Goal: Consume media (video, audio): Consume media (video, audio)

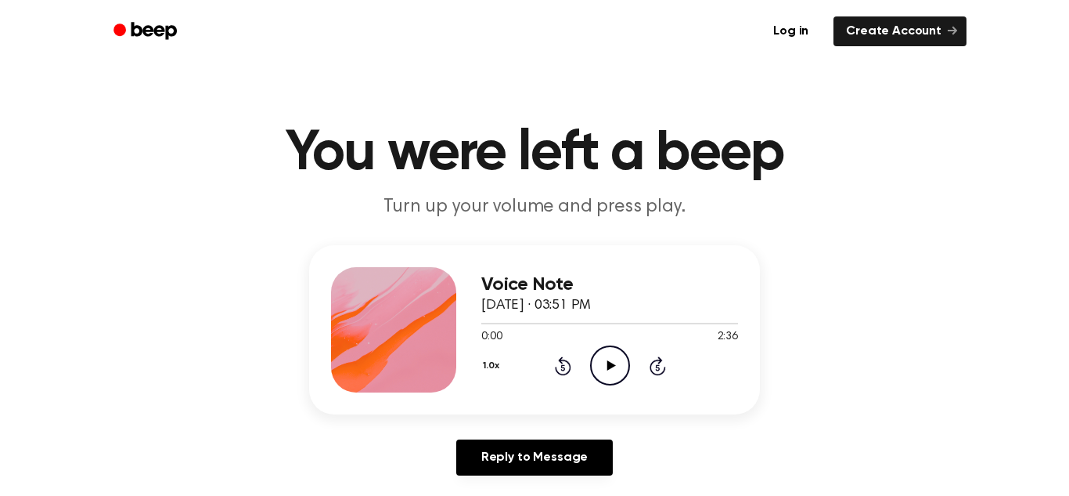
click at [609, 381] on icon "Play Audio" at bounding box center [610, 365] width 40 height 40
click at [601, 374] on icon "Pause Audio" at bounding box center [610, 365] width 40 height 40
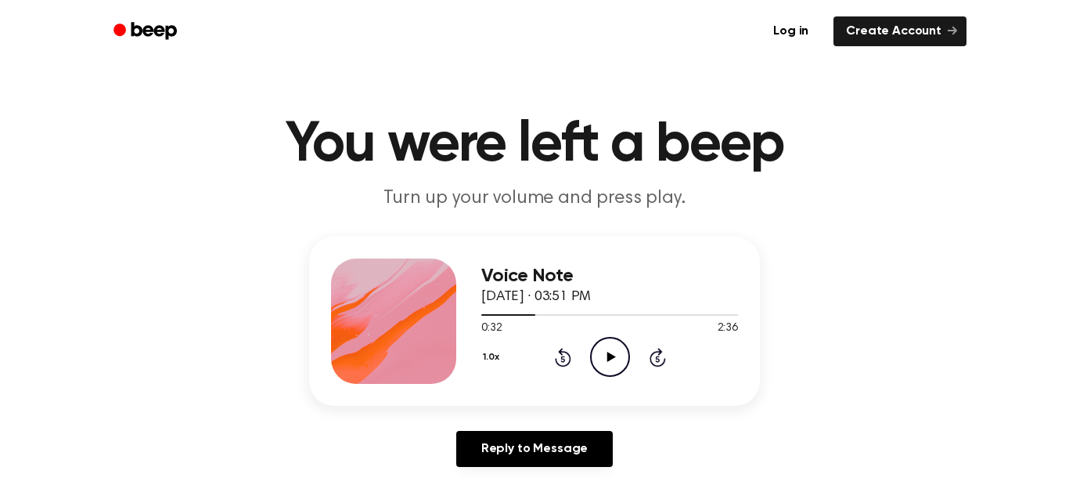
scroll to position [32, 0]
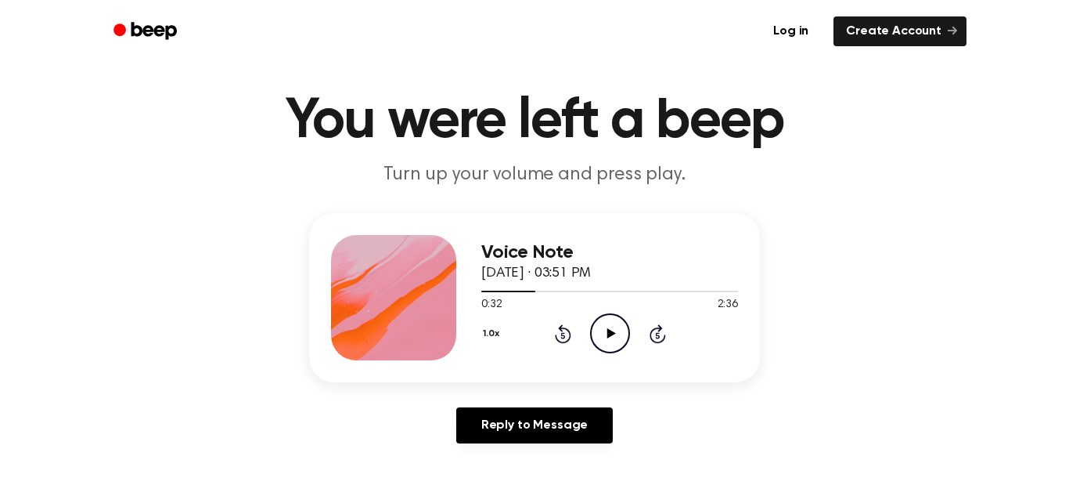
click at [612, 328] on icon "Play Audio" at bounding box center [610, 333] width 40 height 40
click at [603, 328] on icon "Pause Audio" at bounding box center [610, 333] width 40 height 40
click at [612, 341] on icon "Play Audio" at bounding box center [610, 333] width 40 height 40
click at [600, 335] on icon "Pause Audio" at bounding box center [610, 333] width 40 height 40
click at [621, 343] on icon "Play Audio" at bounding box center [610, 333] width 40 height 40
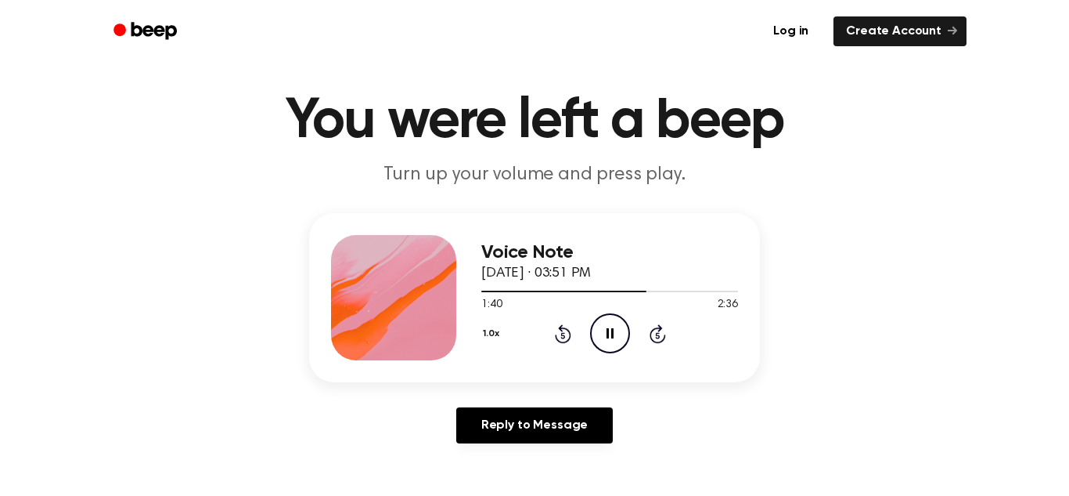
click at [619, 334] on icon "Pause Audio" at bounding box center [610, 333] width 40 height 40
click at [621, 335] on icon "Play Audio" at bounding box center [610, 333] width 40 height 40
click at [619, 332] on icon "Pause Audio" at bounding box center [610, 333] width 40 height 40
click at [604, 348] on icon "Play Audio" at bounding box center [610, 333] width 40 height 40
click at [601, 346] on icon "Pause Audio" at bounding box center [610, 333] width 40 height 40
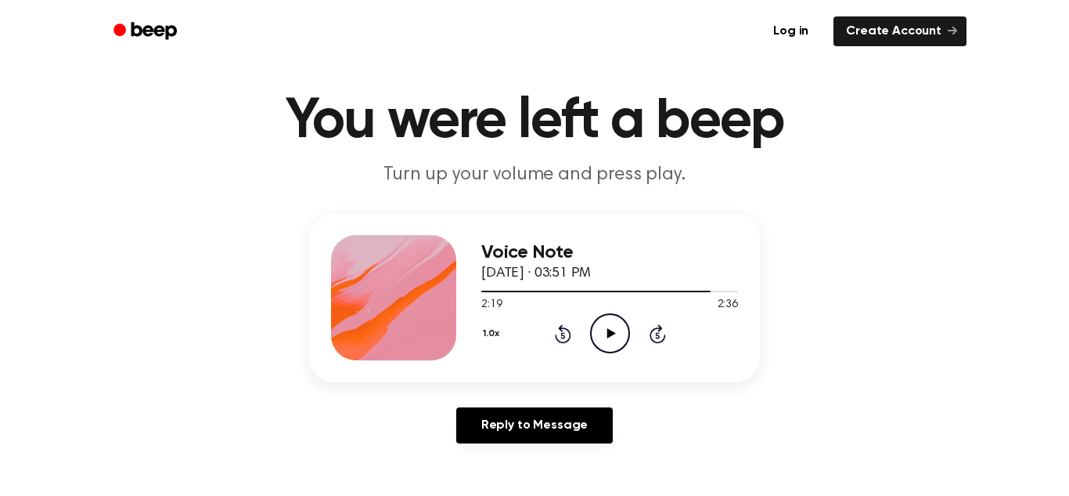
click at [610, 316] on icon "Play Audio" at bounding box center [610, 333] width 40 height 40
click at [604, 329] on icon "Play Audio" at bounding box center [610, 333] width 40 height 40
click at [651, 343] on icon "Skip 5 seconds" at bounding box center [657, 333] width 17 height 20
click at [679, 339] on div "1.0x Rewind 5 seconds Pause Audio Skip 5 seconds" at bounding box center [610, 333] width 257 height 40
click at [665, 334] on icon "Skip 5 seconds" at bounding box center [657, 333] width 17 height 20
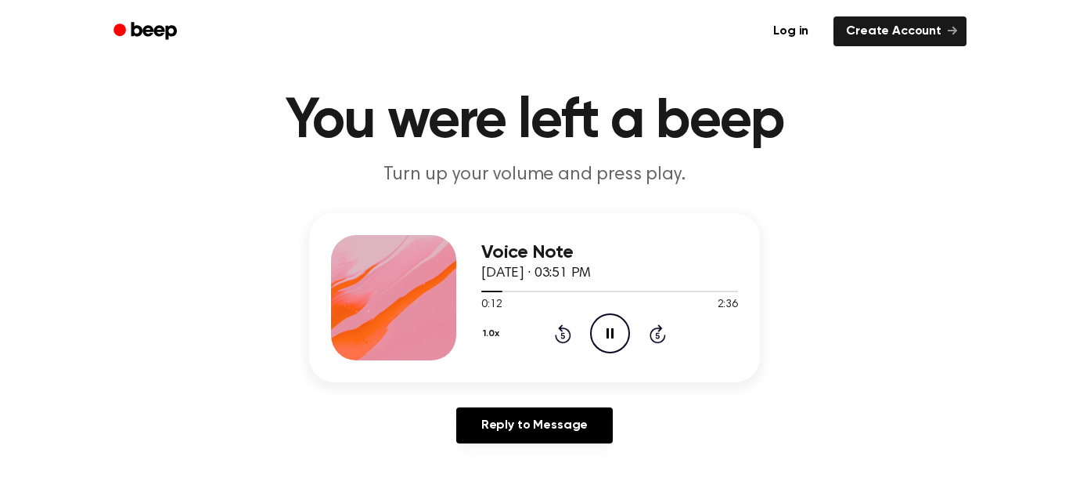
click at [658, 335] on icon at bounding box center [657, 335] width 4 height 6
click at [655, 343] on icon at bounding box center [658, 333] width 16 height 19
click at [660, 343] on icon at bounding box center [658, 333] width 16 height 19
click at [651, 343] on icon "Skip 5 seconds" at bounding box center [657, 333] width 17 height 20
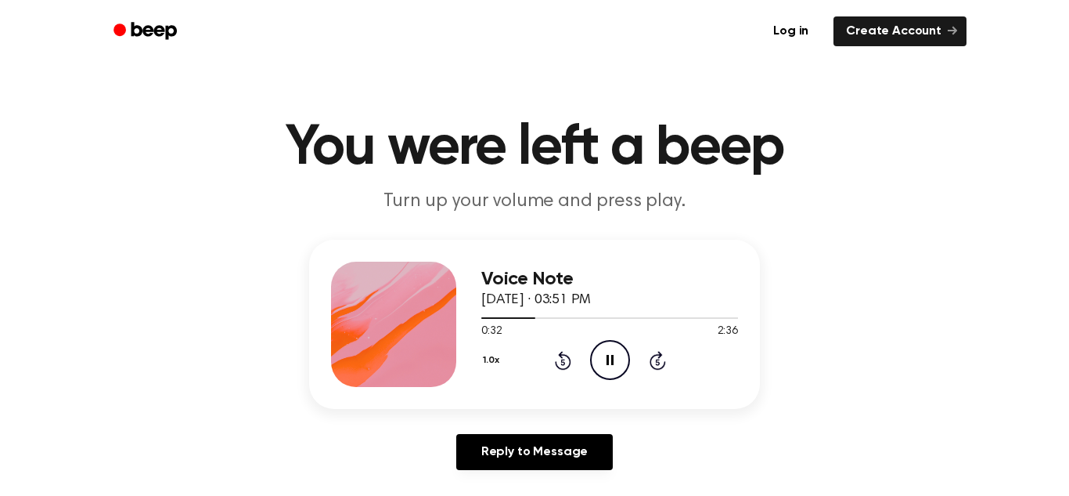
scroll to position [0, 0]
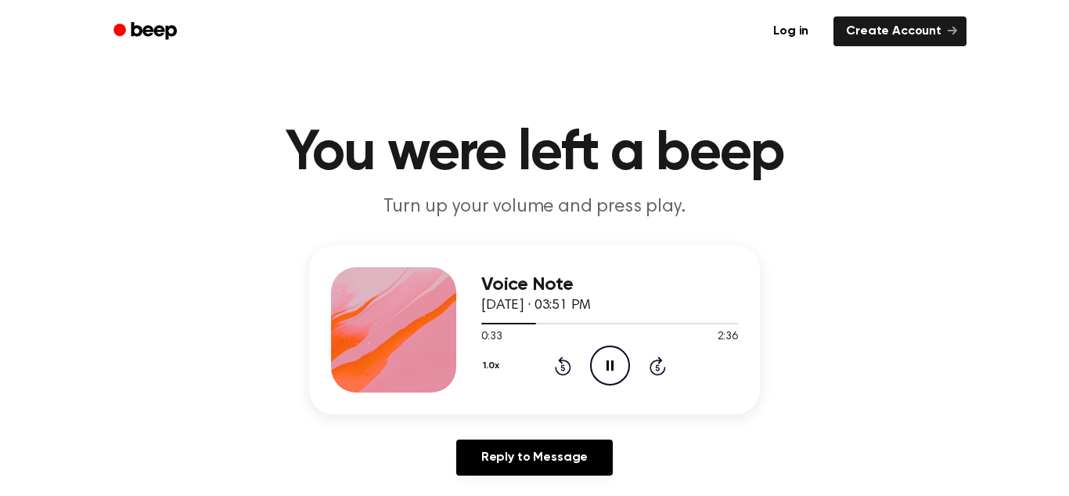
click at [662, 373] on icon at bounding box center [658, 365] width 16 height 19
click at [650, 371] on icon "Skip 5 seconds" at bounding box center [657, 365] width 17 height 20
click at [649, 373] on icon "Skip 5 seconds" at bounding box center [657, 365] width 17 height 20
click at [650, 373] on icon "Skip 5 seconds" at bounding box center [657, 365] width 17 height 20
click at [651, 377] on div "1.0x Rewind 5 seconds Pause Audio Skip 5 seconds" at bounding box center [610, 365] width 257 height 40
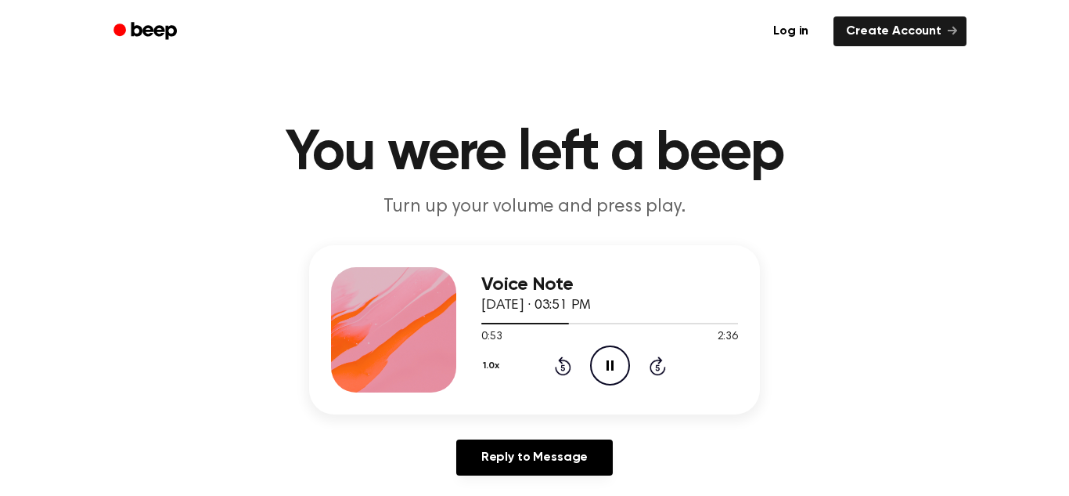
click at [651, 370] on icon at bounding box center [658, 365] width 16 height 19
click at [659, 373] on icon at bounding box center [658, 365] width 16 height 19
click at [660, 373] on icon at bounding box center [658, 365] width 16 height 19
click at [655, 377] on div "1.0x Rewind 5 seconds Pause Audio Skip 5 seconds" at bounding box center [610, 365] width 257 height 40
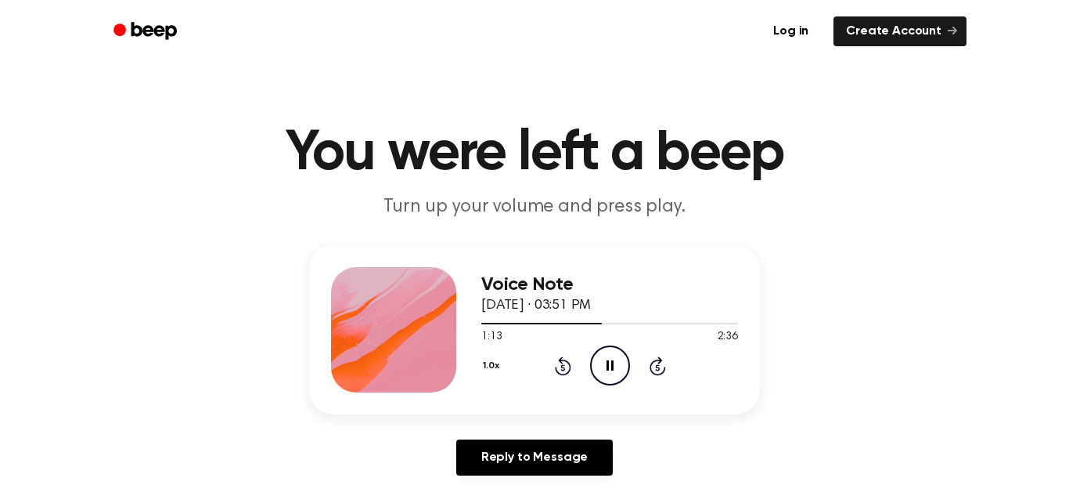
click at [658, 367] on icon at bounding box center [657, 367] width 4 height 6
click at [662, 372] on icon at bounding box center [658, 365] width 16 height 19
click at [663, 370] on icon at bounding box center [658, 365] width 16 height 19
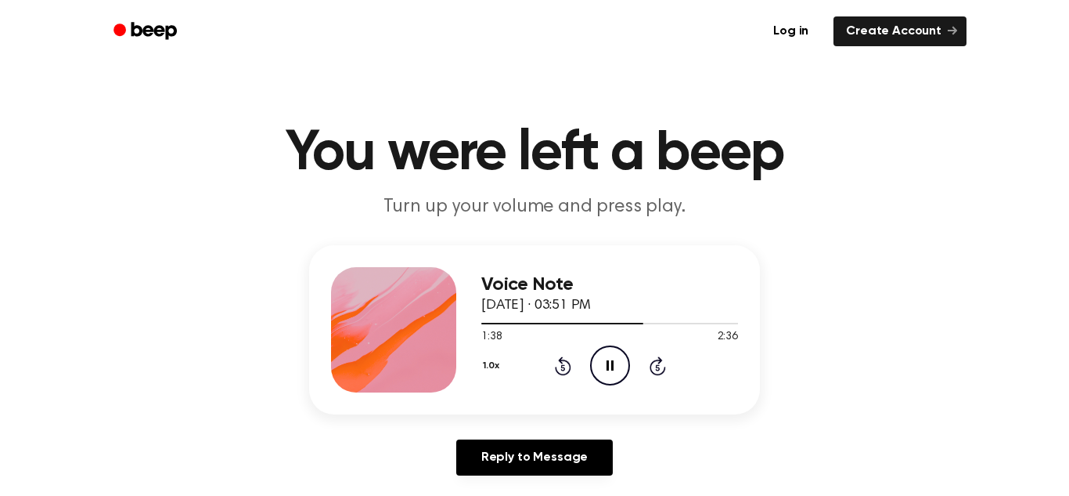
click at [655, 373] on icon at bounding box center [658, 365] width 16 height 19
click at [657, 373] on icon at bounding box center [658, 365] width 16 height 19
click at [662, 370] on icon "Skip 5 seconds" at bounding box center [657, 365] width 17 height 20
click at [674, 371] on div "1.0x Rewind 5 seconds Pause Audio Skip 5 seconds" at bounding box center [610, 365] width 257 height 40
click at [664, 375] on icon "Skip 5 seconds" at bounding box center [657, 365] width 17 height 20
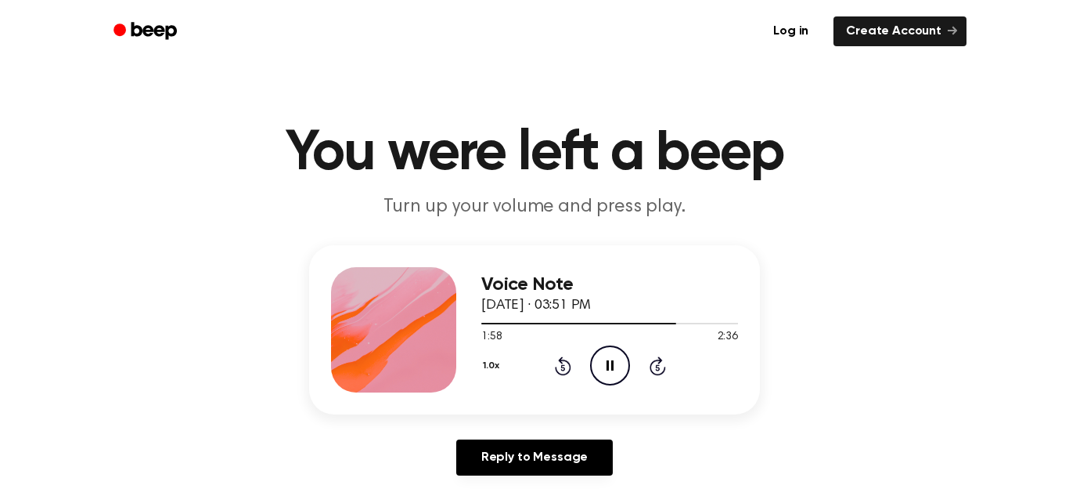
click at [682, 371] on div "1.0x Rewind 5 seconds Pause Audio Skip 5 seconds" at bounding box center [610, 365] width 257 height 40
click at [683, 370] on div "1.0x Rewind 5 seconds Pause Audio Skip 5 seconds" at bounding box center [610, 365] width 257 height 40
click at [687, 375] on div "1.0x Rewind 5 seconds Pause Audio Skip 5 seconds" at bounding box center [610, 365] width 257 height 40
click at [691, 373] on div "1.0x Rewind 5 seconds Pause Audio Skip 5 seconds" at bounding box center [610, 365] width 257 height 40
click at [666, 368] on div "1.0x Rewind 5 seconds Pause Audio Skip 5 seconds" at bounding box center [610, 365] width 257 height 40
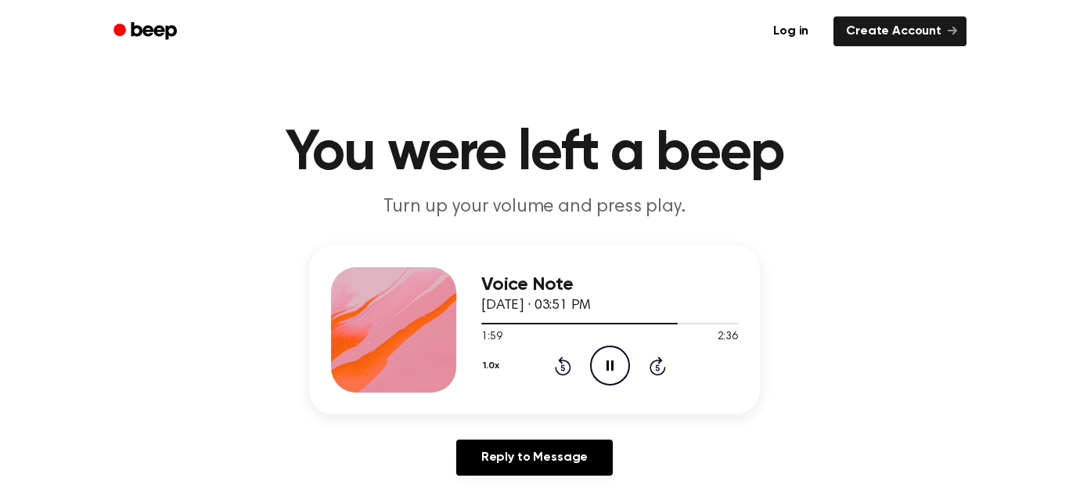
click at [664, 374] on icon "Skip 5 seconds" at bounding box center [657, 365] width 17 height 20
click at [658, 367] on icon at bounding box center [657, 367] width 4 height 6
click at [674, 366] on div "1.0x Rewind 5 seconds Pause Audio Skip 5 seconds" at bounding box center [610, 365] width 257 height 40
click at [665, 362] on icon "Skip 5 seconds" at bounding box center [657, 365] width 17 height 20
click at [664, 365] on icon "Skip 5 seconds" at bounding box center [657, 365] width 17 height 20
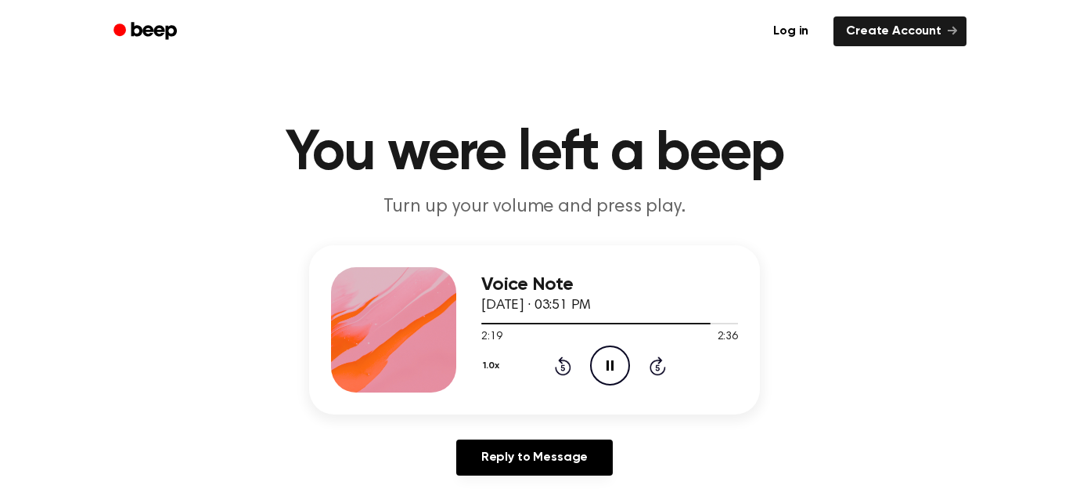
click at [662, 371] on icon at bounding box center [658, 365] width 16 height 19
click at [658, 367] on icon at bounding box center [657, 367] width 4 height 6
click at [663, 374] on icon "Skip 5 seconds" at bounding box center [657, 365] width 17 height 20
click at [658, 367] on icon at bounding box center [657, 367] width 4 height 6
click at [615, 377] on icon "Pause Audio" at bounding box center [610, 365] width 40 height 40
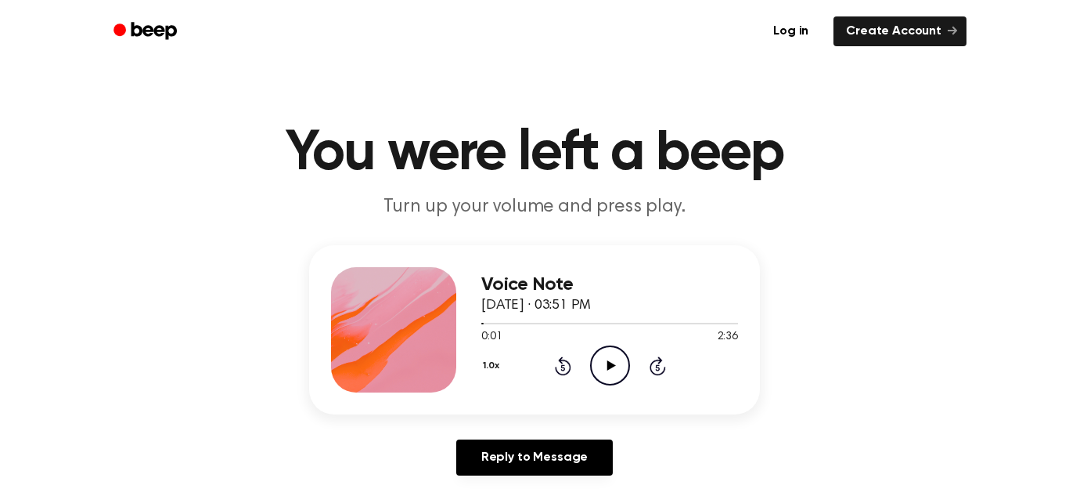
click at [964, 288] on div "Voice Note [DATE] · 03:51 PM 0:01 2:36 Your browser does not support the [objec…" at bounding box center [535, 366] width 1032 height 243
